Goal: Task Accomplishment & Management: Complete application form

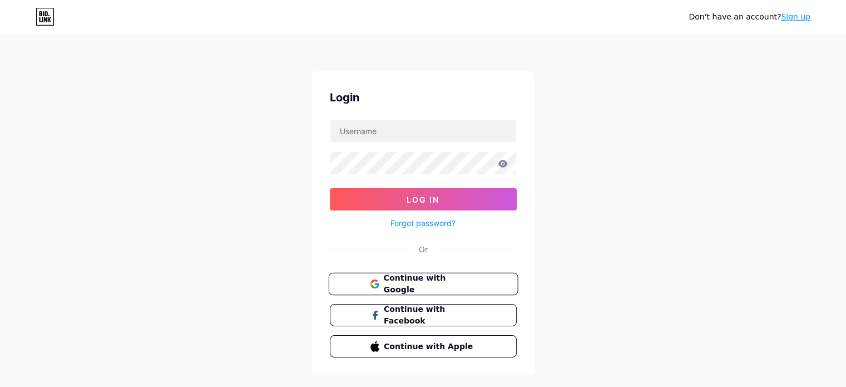
click at [185, 180] on div "Don't have an account? Sign up Login Log In Forgot password? Or Continue with G…" at bounding box center [423, 205] width 846 height 410
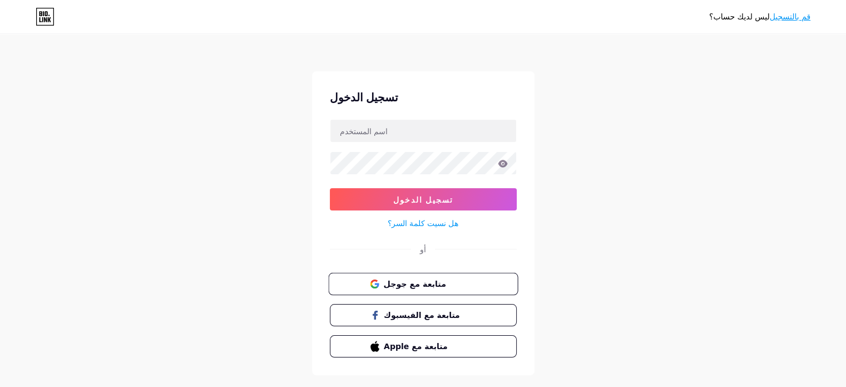
click at [456, 284] on span "متابعة مع جوجل" at bounding box center [429, 284] width 93 height 12
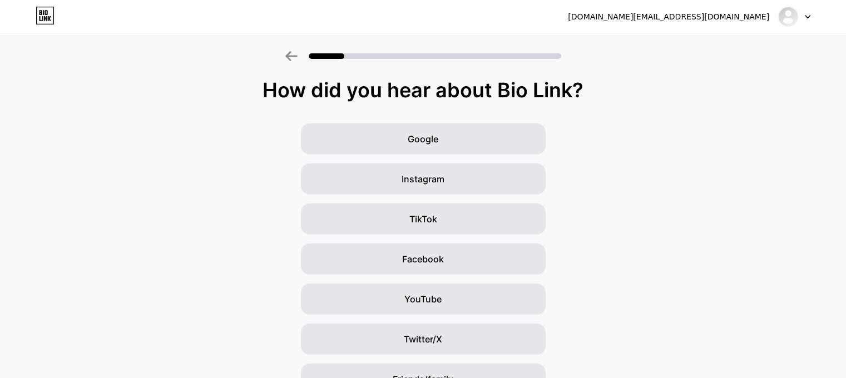
drag, startPoint x: 221, startPoint y: 169, endPoint x: 253, endPoint y: 165, distance: 31.3
click at [222, 169] on div "Google Instagram TikTok Facebook YouTube Twitter/X Friends/family Other" at bounding box center [423, 278] width 846 height 311
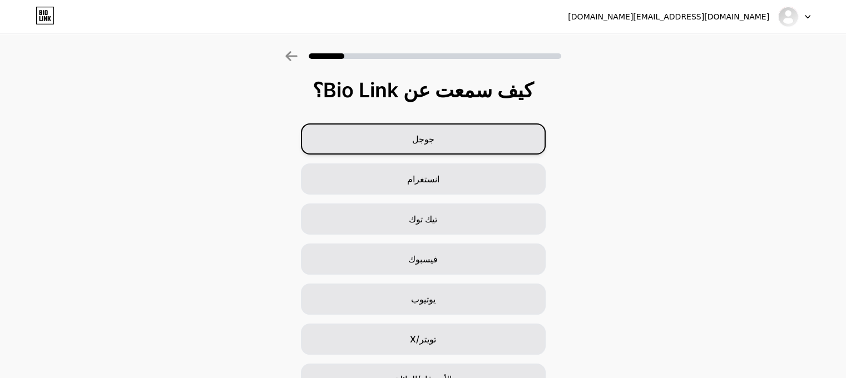
click at [400, 147] on div "جوجل" at bounding box center [423, 138] width 245 height 31
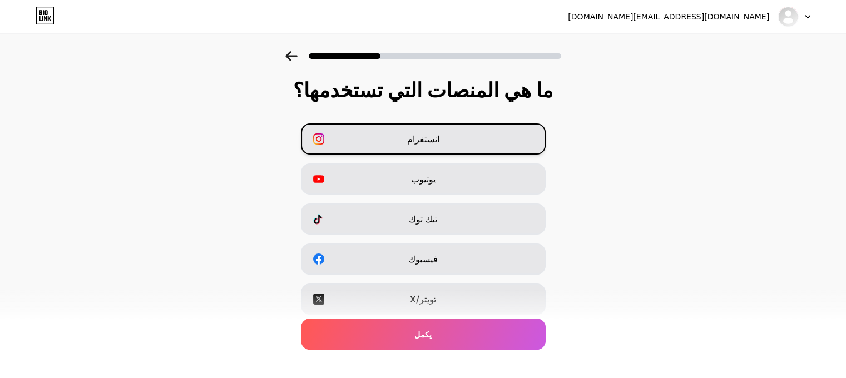
click at [405, 142] on div "انستغرام" at bounding box center [423, 138] width 245 height 31
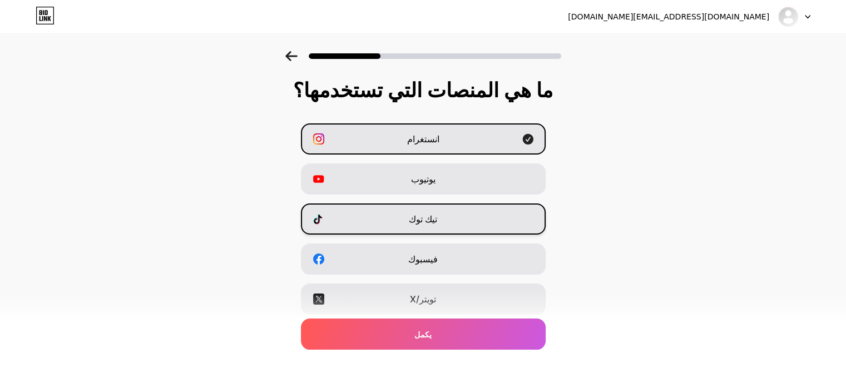
click at [393, 226] on div "تيك توك" at bounding box center [423, 219] width 245 height 31
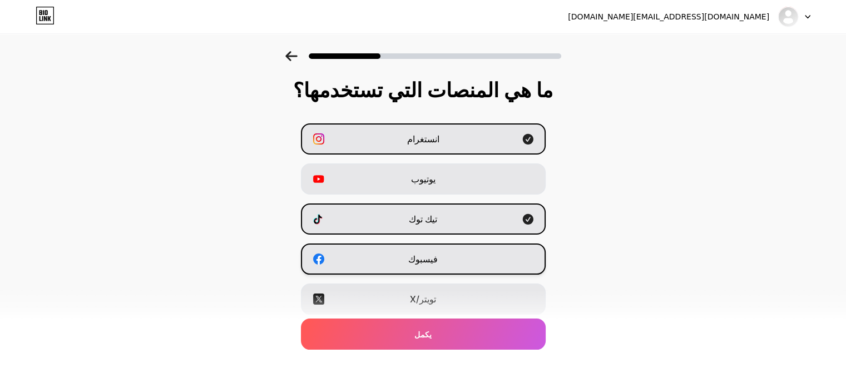
click at [396, 262] on div "فيسبوك" at bounding box center [423, 259] width 245 height 31
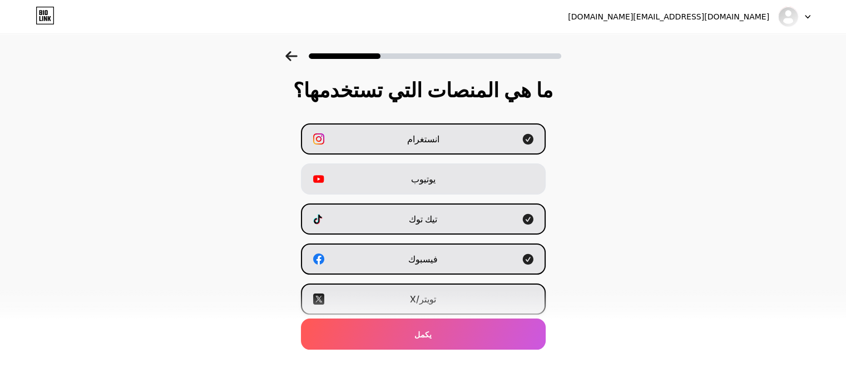
click at [394, 301] on div "تويتر/X" at bounding box center [423, 299] width 245 height 31
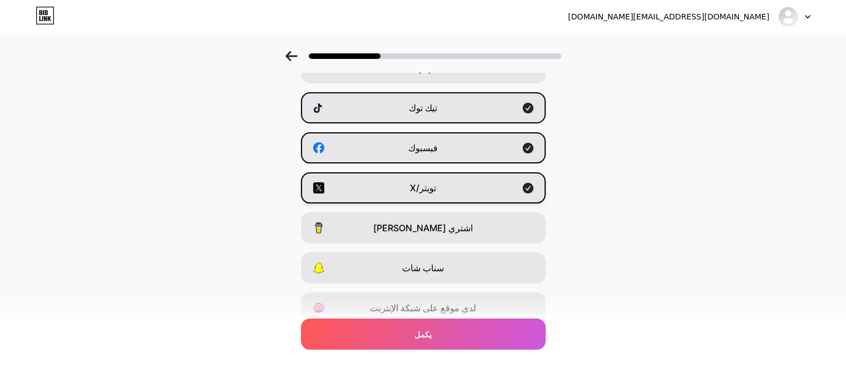
click at [404, 197] on div "تويتر/X" at bounding box center [423, 187] width 245 height 31
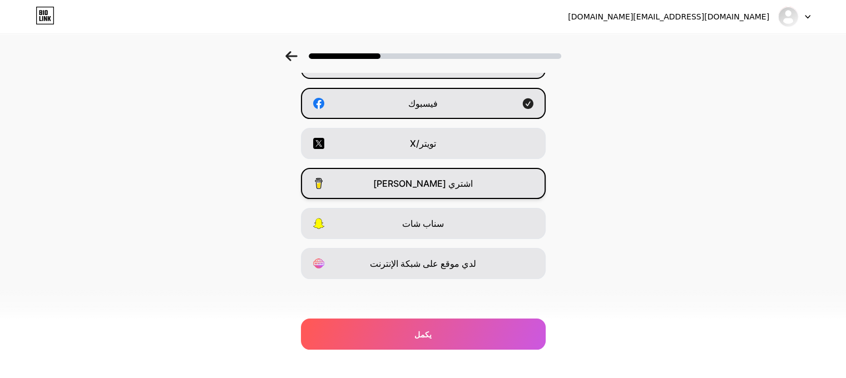
scroll to position [157, 0]
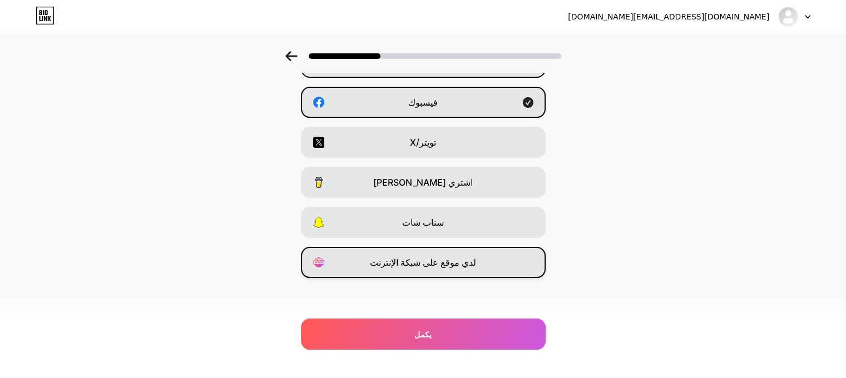
click at [454, 262] on font "لدي موقع على شبكة الإنترنت" at bounding box center [423, 262] width 106 height 11
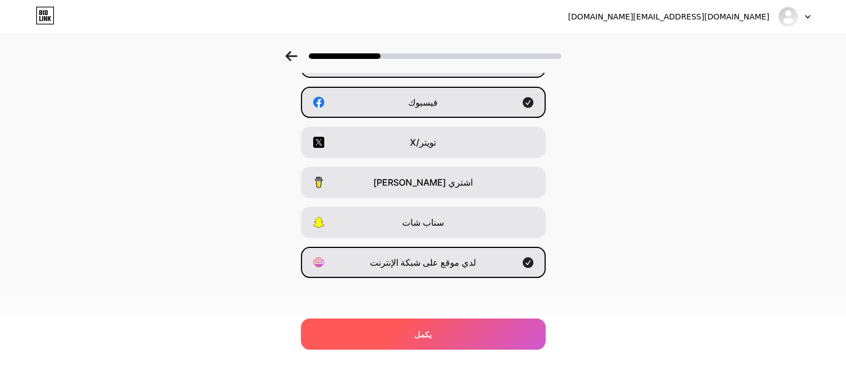
click at [423, 331] on font "يكمل" at bounding box center [422, 334] width 17 height 9
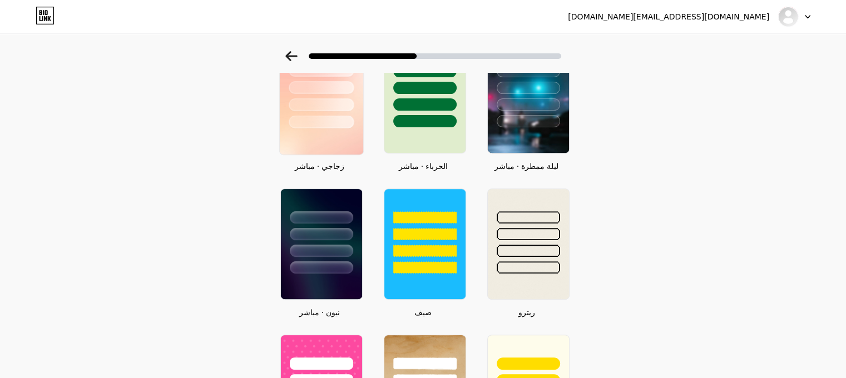
scroll to position [389, 0]
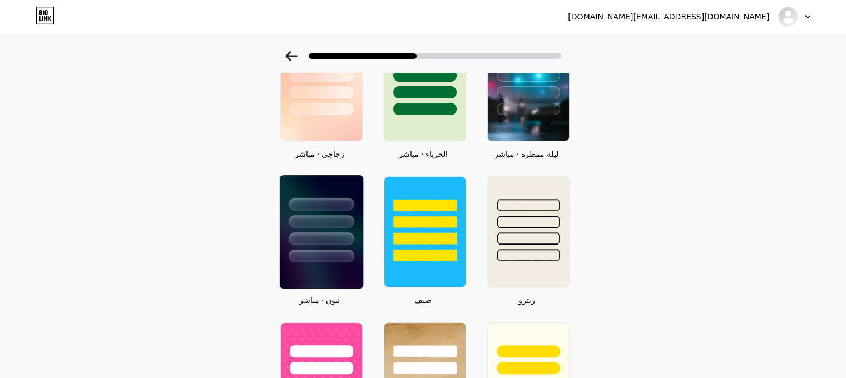
click at [334, 220] on div at bounding box center [321, 221] width 65 height 13
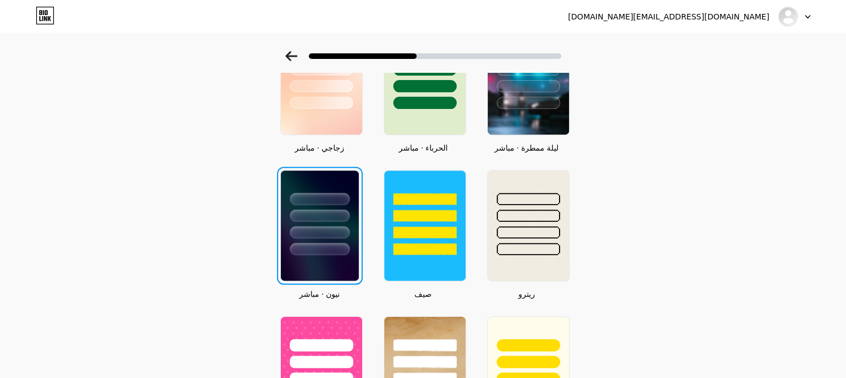
scroll to position [0, 0]
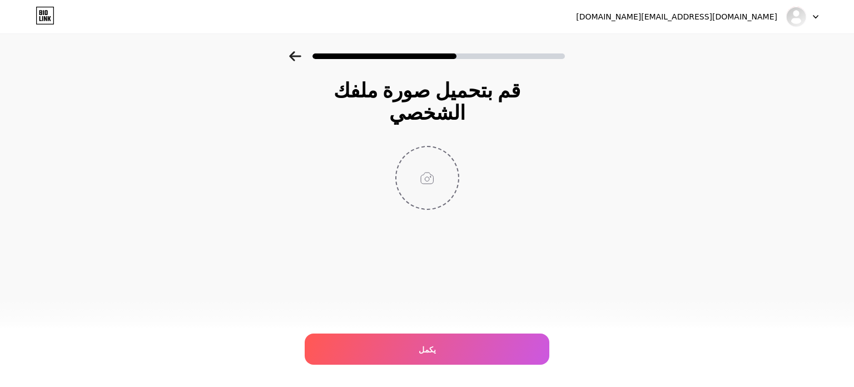
click at [429, 162] on input "file" at bounding box center [428, 178] width 62 height 62
type input "C:\fakepath\logo v-01.jpg"
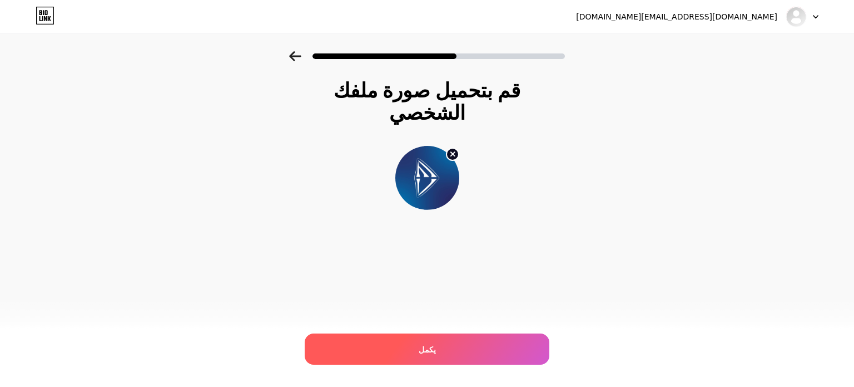
click at [449, 348] on div "يكمل" at bounding box center [427, 348] width 245 height 31
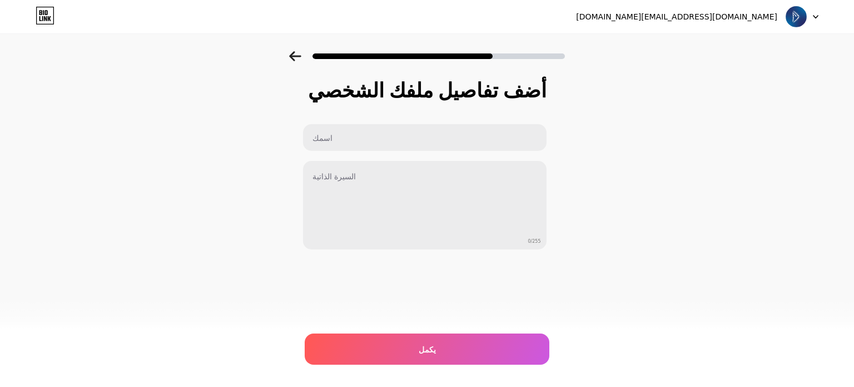
click at [294, 56] on icon at bounding box center [295, 56] width 12 height 10
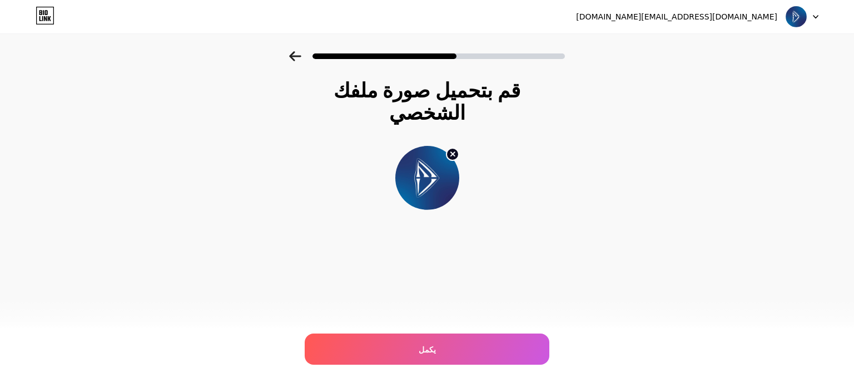
click at [452, 148] on circle at bounding box center [453, 154] width 12 height 12
click at [425, 157] on input "file" at bounding box center [428, 178] width 62 height 62
type input "C:\fakepath\logo v-01.jpg"
click at [449, 147] on icon at bounding box center [452, 153] width 13 height 13
click at [440, 155] on input "file" at bounding box center [428, 178] width 62 height 62
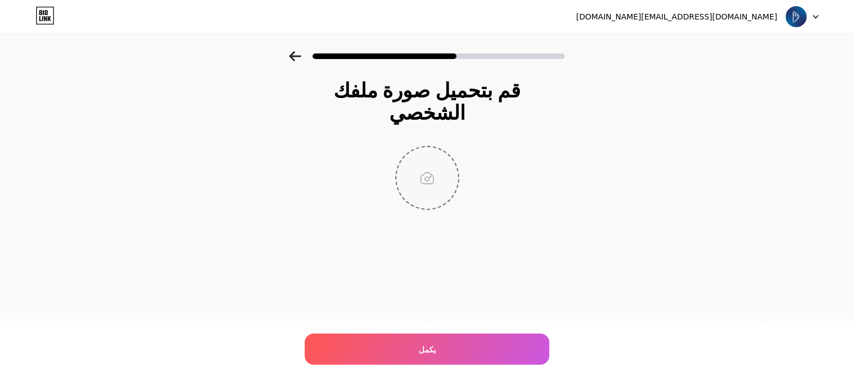
type input "C:\fakepath\Screenshot [DATE] 212002.png"
click at [687, 204] on div "قم بتحميل صورة ملفك الشخصي يكمل" at bounding box center [427, 158] width 854 height 214
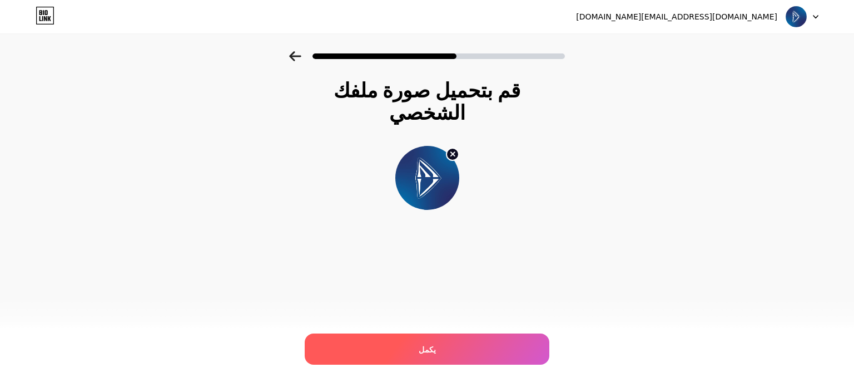
click at [398, 344] on div "يكمل" at bounding box center [427, 348] width 245 height 31
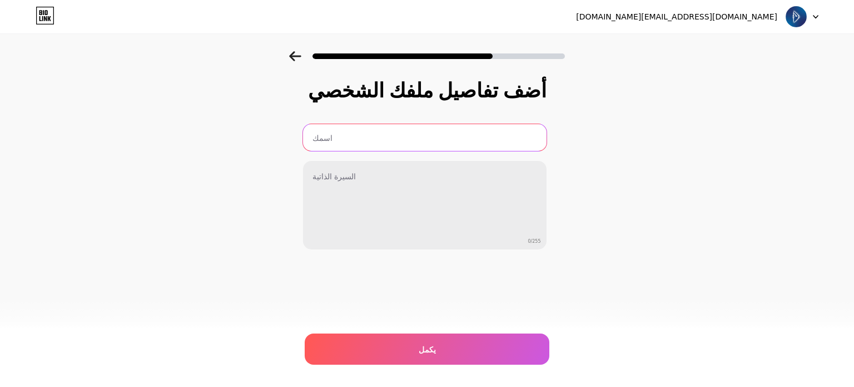
click at [356, 141] on input "text" at bounding box center [425, 137] width 244 height 27
click at [326, 137] on input "villamedia" at bounding box center [424, 137] width 246 height 27
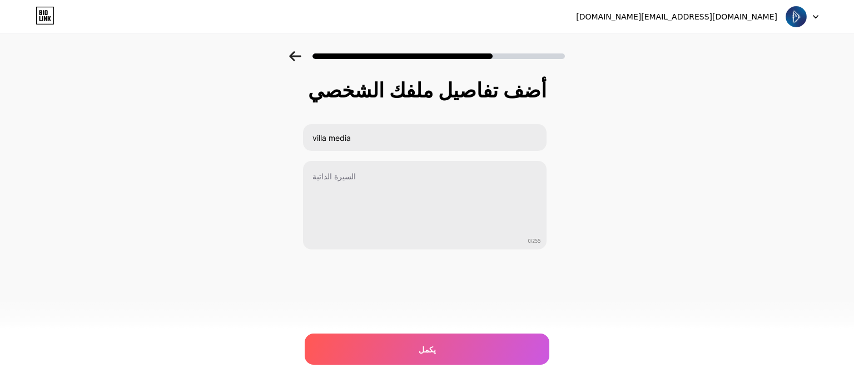
click at [230, 165] on div "أضف تفاصيل ملفك الشخصي villa media 0/255 يكمل خطأ" at bounding box center [427, 178] width 854 height 254
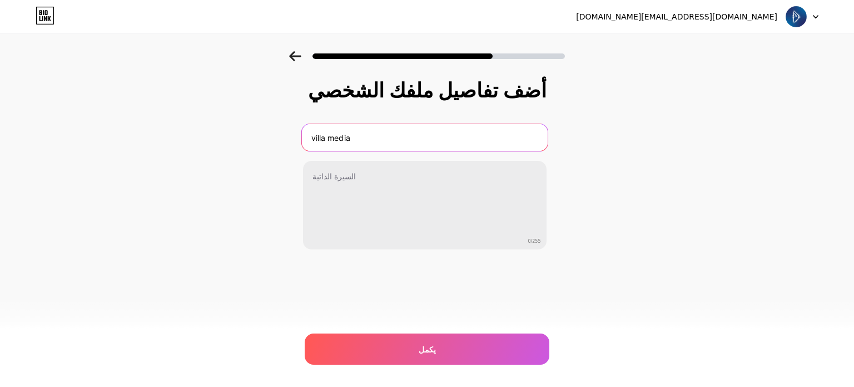
drag, startPoint x: 318, startPoint y: 136, endPoint x: 310, endPoint y: 139, distance: 8.8
click at [310, 139] on input "villa media" at bounding box center [424, 137] width 246 height 27
drag, startPoint x: 328, startPoint y: 138, endPoint x: 334, endPoint y: 140, distance: 6.8
click at [334, 140] on input "Villa media" at bounding box center [424, 137] width 246 height 27
click at [336, 140] on input "Villa media" at bounding box center [424, 137] width 246 height 27
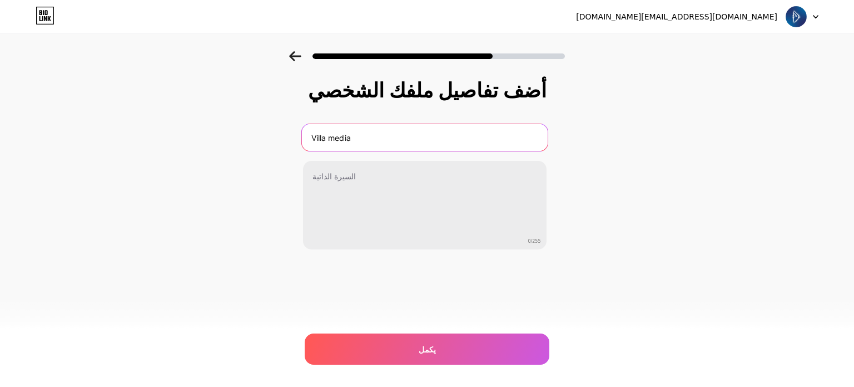
click at [331, 140] on input "Villa media" at bounding box center [424, 137] width 246 height 27
click at [331, 138] on input "Villa media" at bounding box center [424, 137] width 246 height 27
click at [333, 136] on input "Villa media" at bounding box center [424, 137] width 246 height 27
type input "Villa Media"
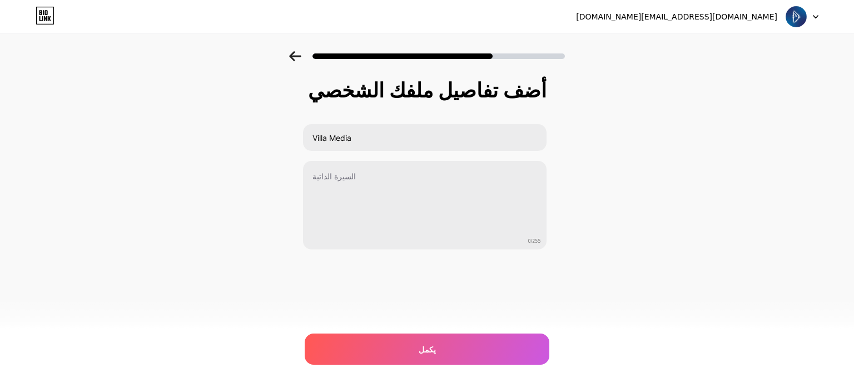
click at [275, 180] on div "أضف تفاصيل ملفك الشخصي Villa Media 0/255 يكمل خطأ" at bounding box center [427, 178] width 854 height 254
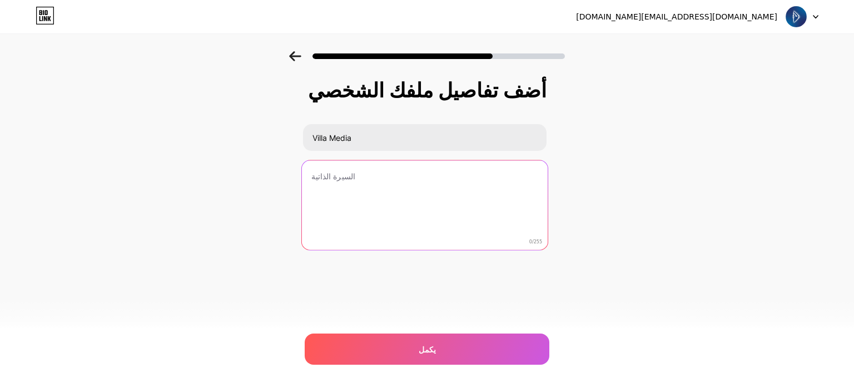
click at [344, 182] on textarea at bounding box center [424, 205] width 246 height 91
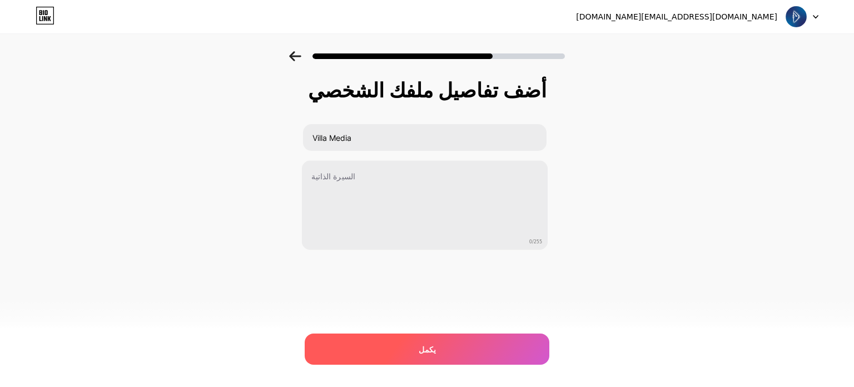
click at [462, 351] on div "يكمل" at bounding box center [427, 348] width 245 height 31
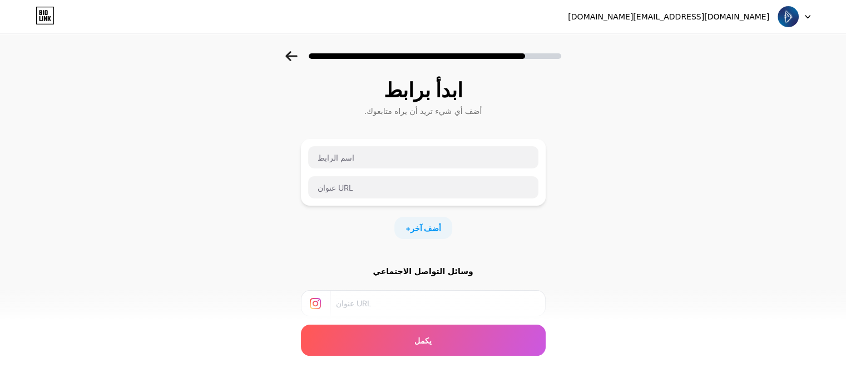
click at [340, 170] on div at bounding box center [423, 172] width 231 height 53
click at [338, 157] on input "text" at bounding box center [423, 157] width 230 height 22
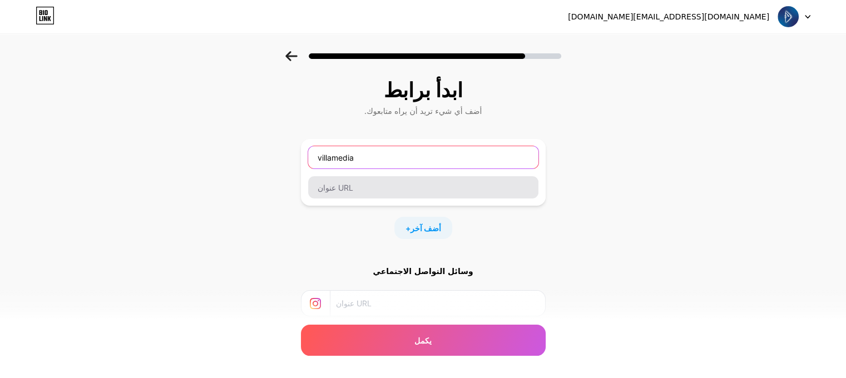
type input "villamedia"
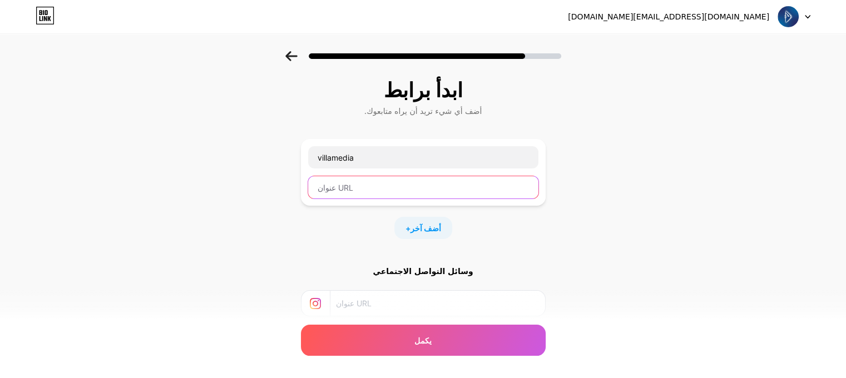
click at [391, 186] on input "text" at bounding box center [423, 187] width 230 height 22
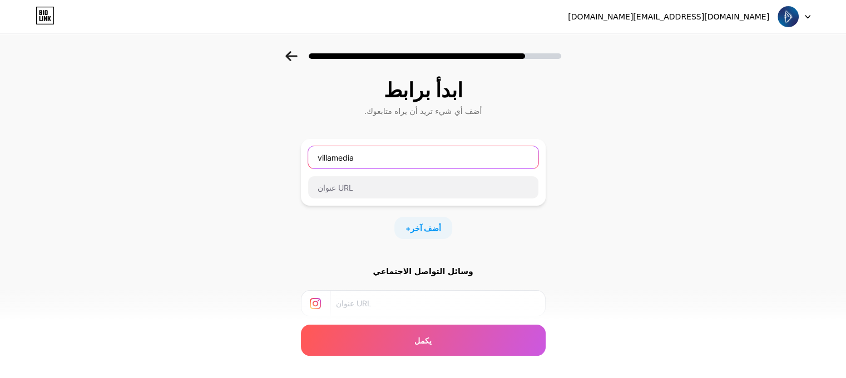
drag, startPoint x: 365, startPoint y: 160, endPoint x: 284, endPoint y: 152, distance: 81.6
click at [284, 152] on div "ابدأ برابط أضف أي شيء تريد أن يراه متابعوك. villamedia + أضف آخر وسائل التواصل …" at bounding box center [423, 246] width 846 height 391
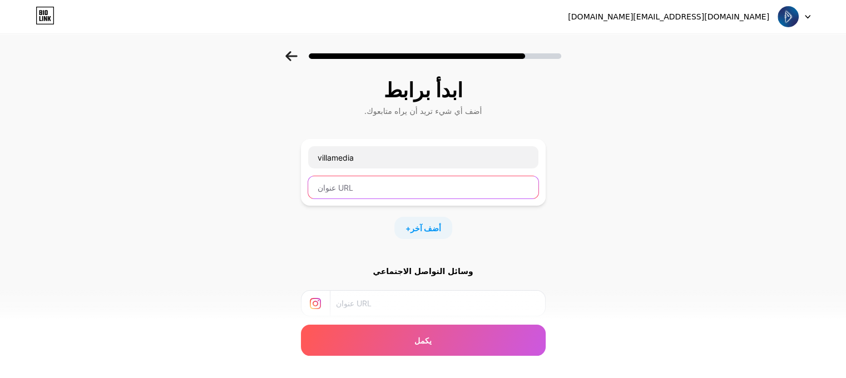
click at [323, 191] on input "text" at bounding box center [423, 187] width 230 height 22
paste input "villamedia"
type input "villamedia"
click at [271, 235] on div "ابدأ برابط أضف أي شيء تريد أن يراه متابعوك. villamedia villamedia + أضف آخر وسا…" at bounding box center [423, 246] width 846 height 391
drag, startPoint x: 328, startPoint y: 188, endPoint x: 284, endPoint y: 194, distance: 44.4
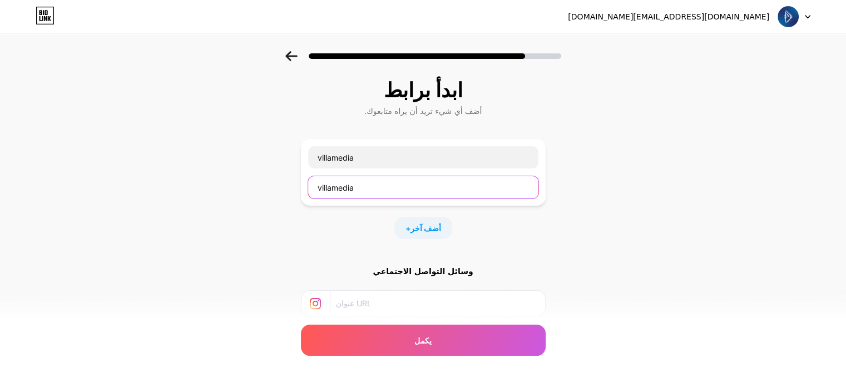
click at [284, 194] on div "ابدأ برابط أضف أي شيء تريد أن يراه متابعوك. villamedia villamedia + أضف آخر وسا…" at bounding box center [423, 246] width 846 height 391
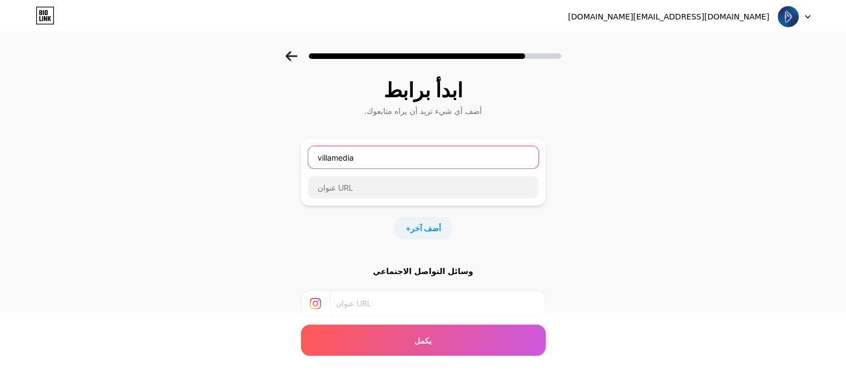
drag, startPoint x: 273, startPoint y: 160, endPoint x: 267, endPoint y: 161, distance: 6.2
click at [267, 161] on div "ابدأ برابط أضف أي شيء تريد أن يراه متابعوك. villamedia + أضف آخر وسائل التواصل …" at bounding box center [423, 246] width 846 height 391
click at [421, 305] on input "text" at bounding box center [437, 303] width 202 height 25
click at [361, 307] on input "text" at bounding box center [437, 303] width 202 height 25
paste input "[URL][DOMAIN_NAME][DOMAIN_NAME]"
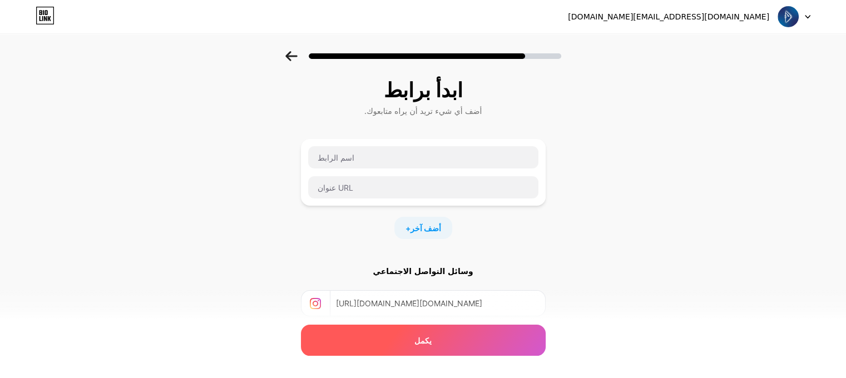
type input "[URL][DOMAIN_NAME][DOMAIN_NAME]"
click at [372, 333] on div "يكمل" at bounding box center [423, 340] width 245 height 31
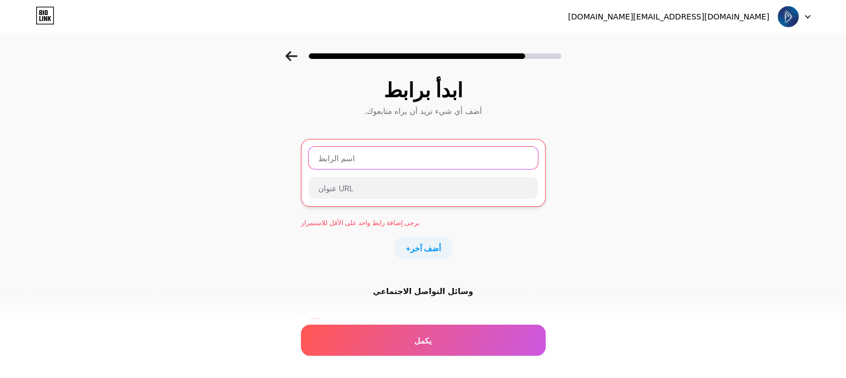
click at [344, 160] on input "text" at bounding box center [423, 158] width 229 height 22
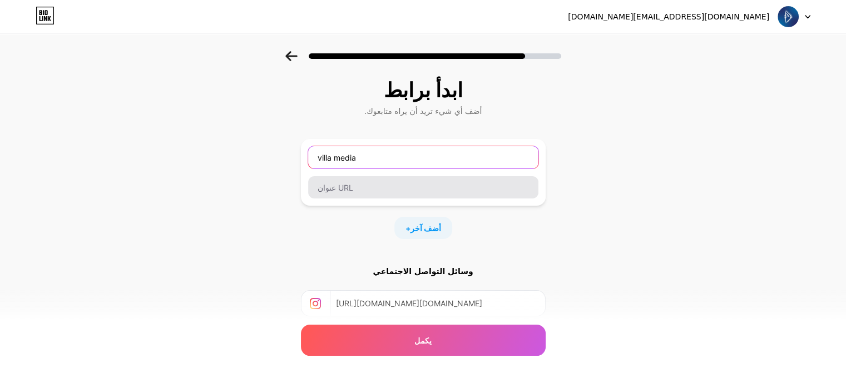
type input "villa media"
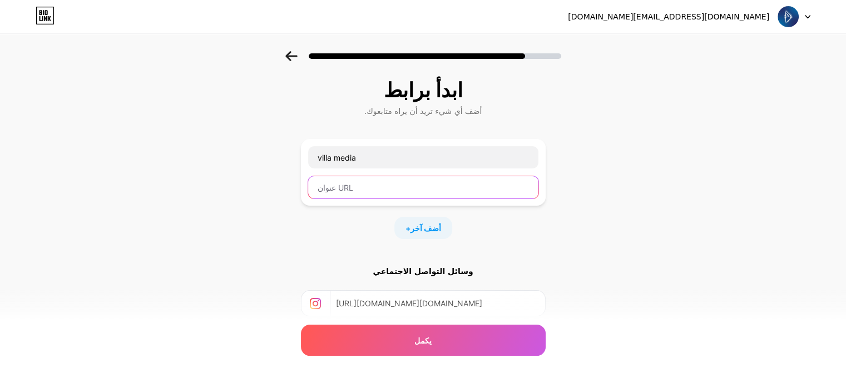
click at [373, 191] on input "text" at bounding box center [423, 187] width 230 height 22
paste input "[URL][DOMAIN_NAME][DOMAIN_NAME]"
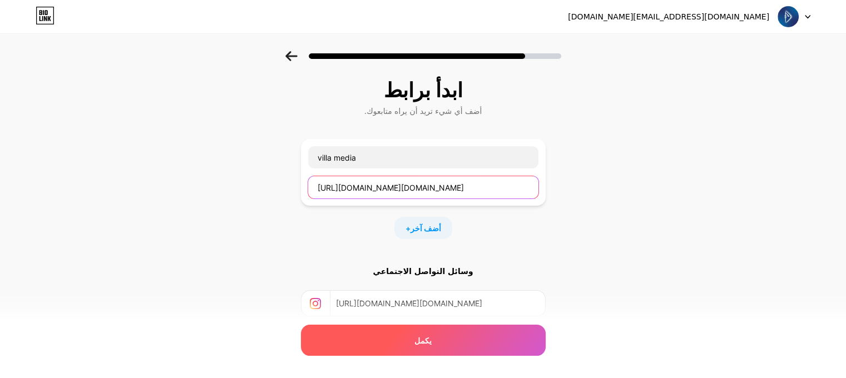
type input "[URL][DOMAIN_NAME][DOMAIN_NAME]"
click at [378, 344] on div "يكمل" at bounding box center [423, 340] width 245 height 31
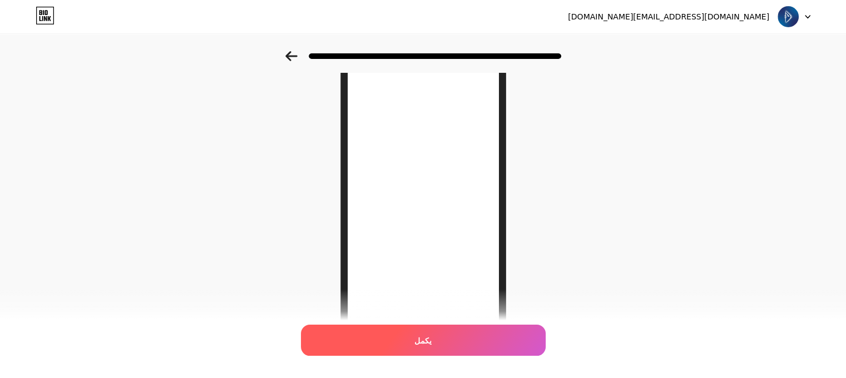
scroll to position [56, 0]
click at [411, 336] on div "يكمل" at bounding box center [423, 340] width 245 height 31
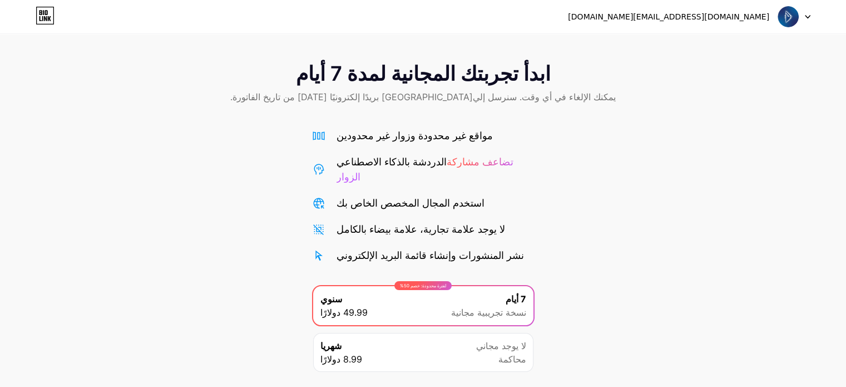
click at [759, 22] on div "[DOMAIN_NAME][EMAIL_ADDRESS][DOMAIN_NAME]" at bounding box center [668, 17] width 201 height 12
click at [767, 15] on font "[DOMAIN_NAME][EMAIL_ADDRESS][DOMAIN_NAME]" at bounding box center [668, 16] width 201 height 9
click at [805, 18] on icon at bounding box center [808, 17] width 6 height 4
click at [723, 133] on div "ابدأ تجربتك المجانية لمدة 7 أيام يمكنك الإلغاء في أي وقت. سنرسل إلي[GEOGRAPHIC_…" at bounding box center [423, 234] width 846 height 367
click at [44, 17] on icon at bounding box center [45, 18] width 3 height 5
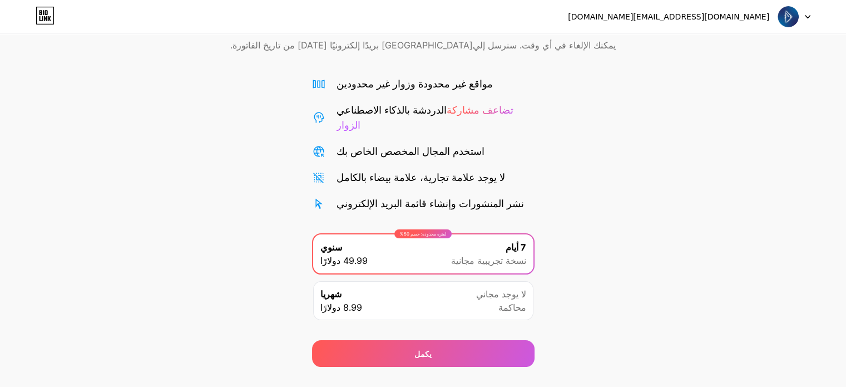
scroll to position [60, 0]
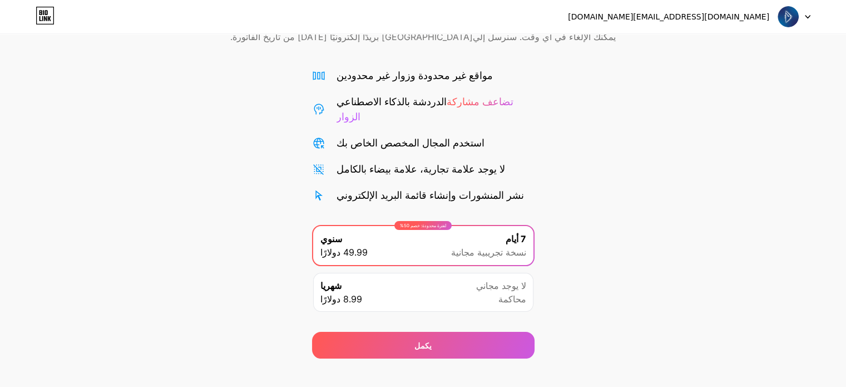
click at [805, 17] on icon at bounding box center [808, 17] width 6 height 4
click at [630, 138] on div "ابدأ تجربتك المجانية لمدة 7 أيام يمكنك الإلغاء في أي وقت. سنرسل إلي[GEOGRAPHIC_…" at bounding box center [423, 174] width 846 height 367
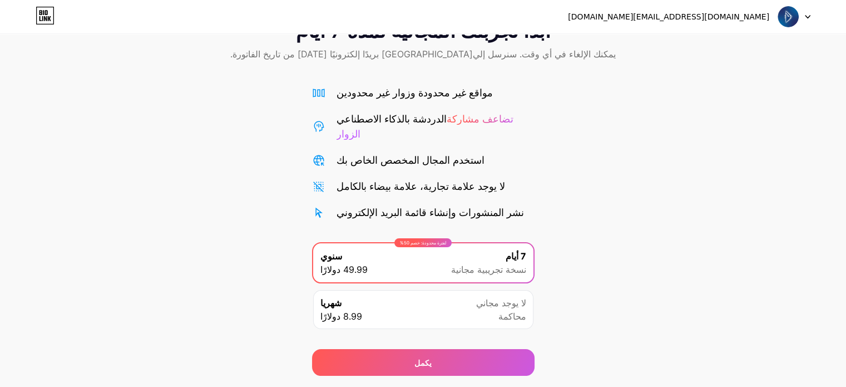
scroll to position [0, 0]
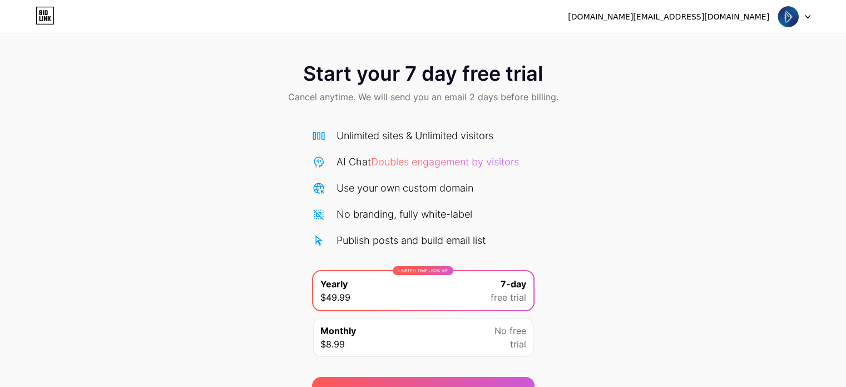
click at [651, 206] on div "Start your 7 day free trial Cancel anytime. We will send you an email 2 days be…" at bounding box center [423, 227] width 846 height 352
click at [162, 186] on div "Start your 7 day free trial Cancel anytime. We will send you an email 2 days be…" at bounding box center [423, 227] width 846 height 352
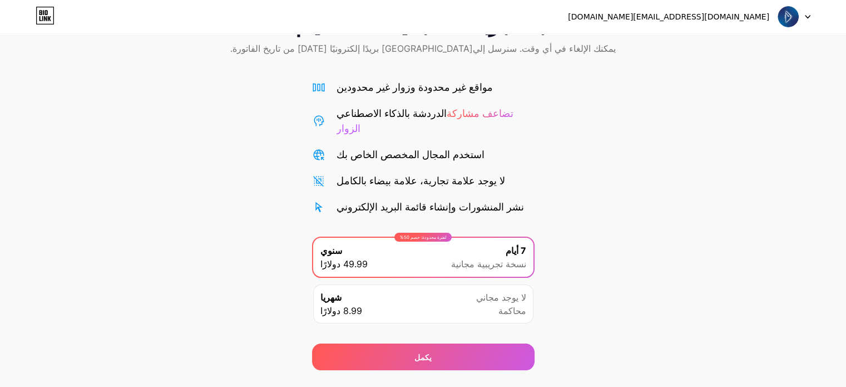
scroll to position [60, 0]
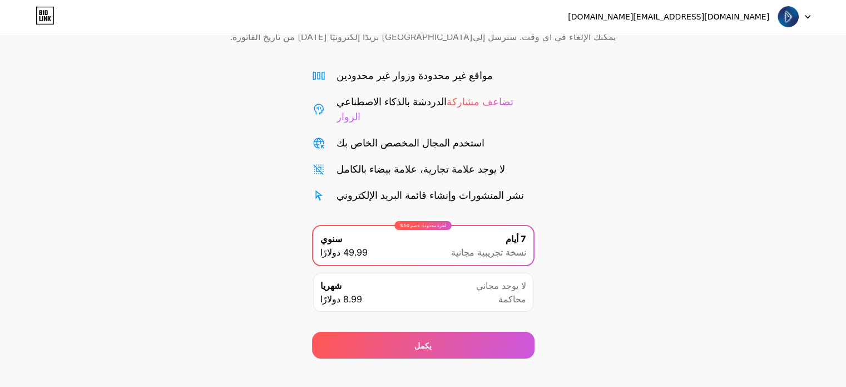
click at [799, 16] on div at bounding box center [794, 17] width 32 height 20
click at [683, 128] on div "ابدأ تجربتك المجانية لمدة 7 أيام يمكنك الإلغاء في أي وقت. سنرسل إلي[GEOGRAPHIC_…" at bounding box center [423, 174] width 846 height 367
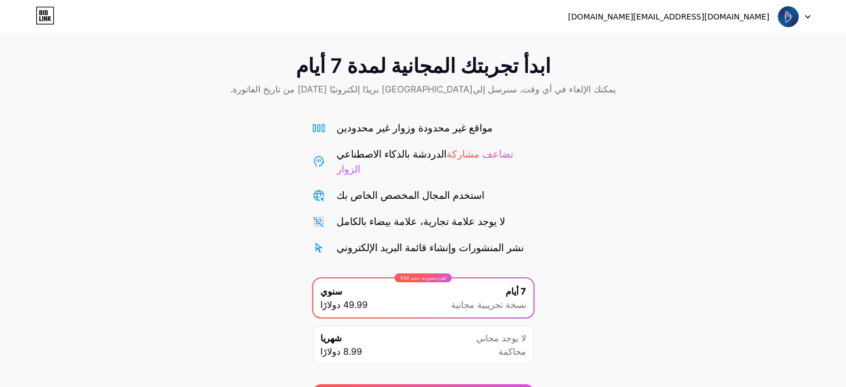
scroll to position [0, 0]
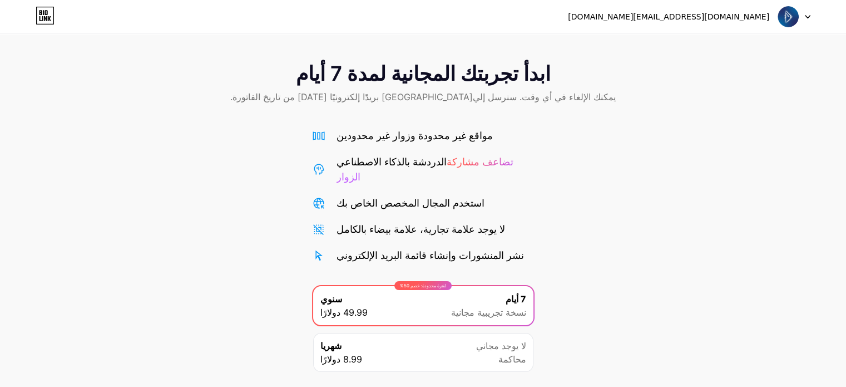
click at [395, 86] on div "ابدأ تجربتك المجانية لمدة 7 أيام يمكنك الإلغاء في أي وقت. سنرسل إليك بريدًا إلك…" at bounding box center [423, 84] width 846 height 66
click at [318, 100] on font "يمكنك الإلغاء في أي وقت. سنرسل إلي[GEOGRAPHIC_DATA] بريدًا إلكترونيًا [DATE] من…" at bounding box center [422, 96] width 385 height 11
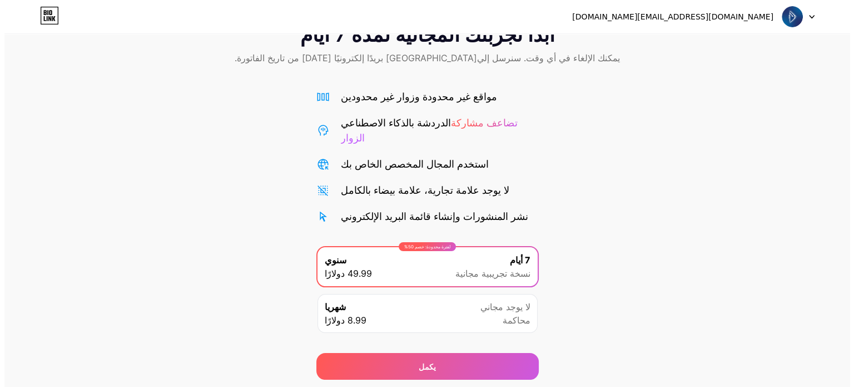
scroll to position [60, 0]
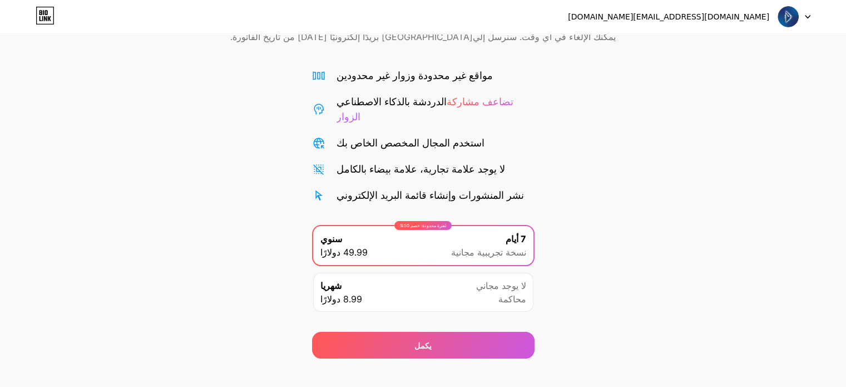
click at [405, 288] on div "شهريا 8.99 دولارًا لا يوجد مجاني محاكمة" at bounding box center [423, 292] width 220 height 39
drag, startPoint x: 490, startPoint y: 220, endPoint x: 478, endPoint y: 254, distance: 36.4
click at [490, 232] on div "7 أيام نسخة تجريبية مجانية" at bounding box center [488, 245] width 75 height 27
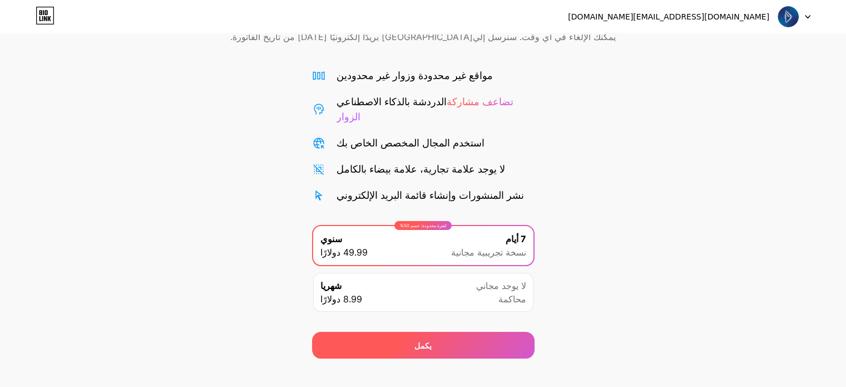
click at [449, 333] on div "يكمل" at bounding box center [423, 344] width 222 height 27
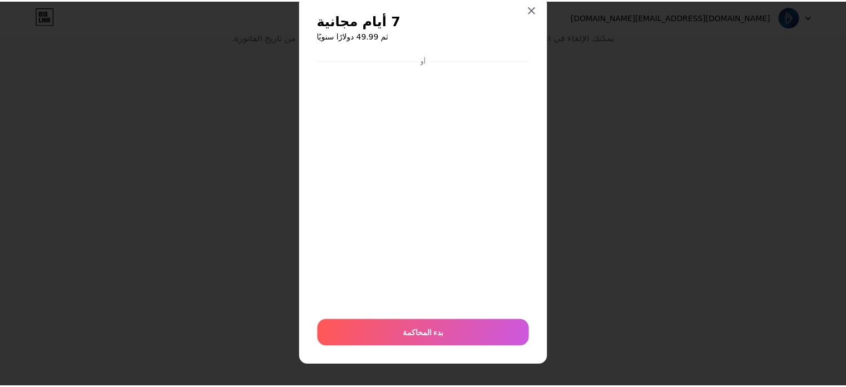
scroll to position [33, 0]
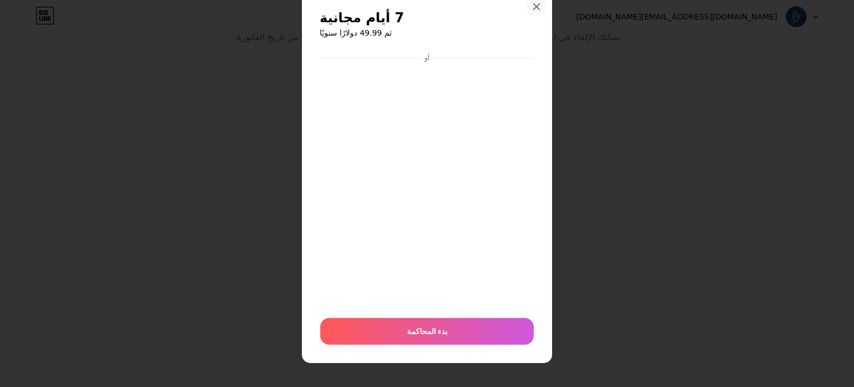
click at [532, 6] on icon at bounding box center [536, 6] width 9 height 9
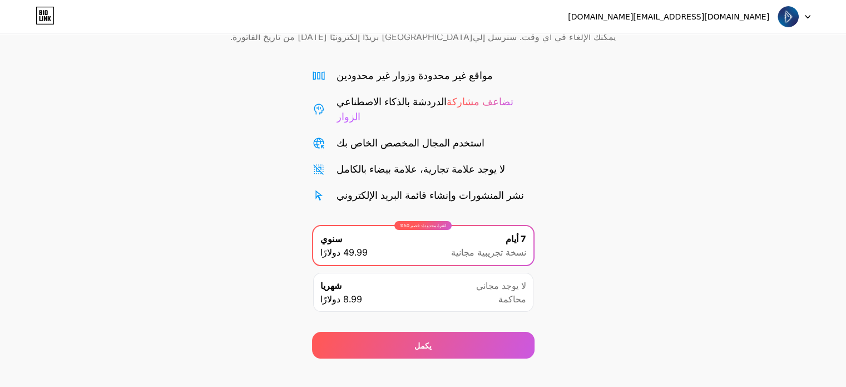
click at [657, 198] on div "ابدأ تجربتك المجانية لمدة 7 أيام يمكنك الإلغاء في أي وقت. سنرسل إلي[GEOGRAPHIC_…" at bounding box center [423, 174] width 846 height 367
